Goal: Use online tool/utility

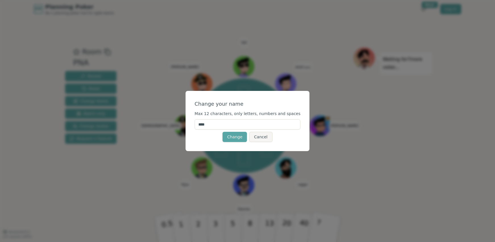
click at [223, 124] on input "****" at bounding box center [248, 124] width 106 height 10
type input "*****"
click at [232, 135] on button "Change" at bounding box center [234, 137] width 24 height 10
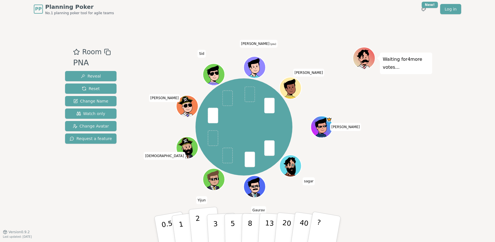
click at [199, 228] on p "2" at bounding box center [198, 229] width 7 height 31
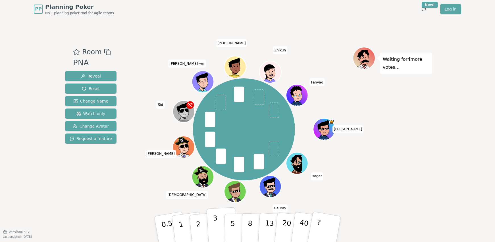
click at [214, 222] on p "3" at bounding box center [216, 229] width 6 height 31
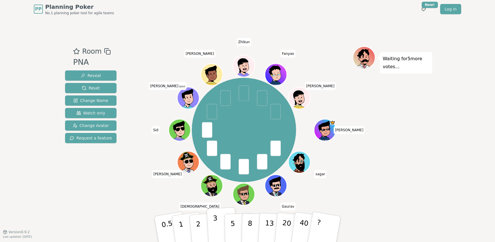
click at [219, 226] on button "3" at bounding box center [222, 229] width 31 height 44
click at [216, 229] on p "3" at bounding box center [216, 229] width 6 height 31
click at [219, 230] on button "3" at bounding box center [222, 229] width 31 height 44
click at [214, 226] on p "3" at bounding box center [216, 229] width 6 height 31
click at [216, 225] on p "3" at bounding box center [216, 229] width 6 height 31
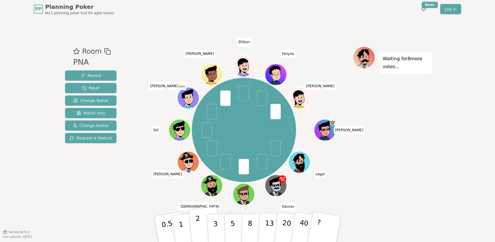
click at [198, 223] on p "2" at bounding box center [198, 229] width 7 height 31
